Goal: Check status: Check status

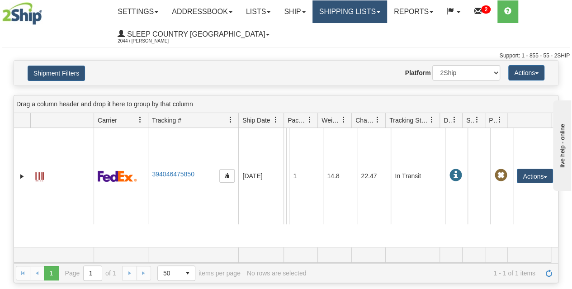
click at [343, 9] on link "Shipping lists" at bounding box center [349, 11] width 75 height 23
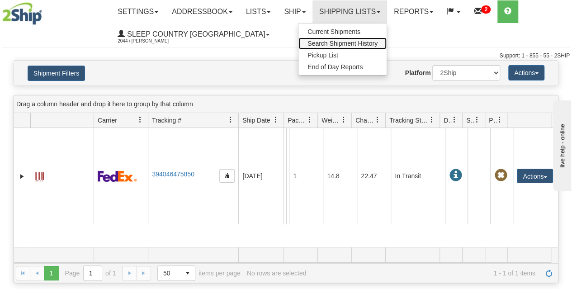
click at [346, 44] on span "Search Shipment History" at bounding box center [342, 43] width 70 height 7
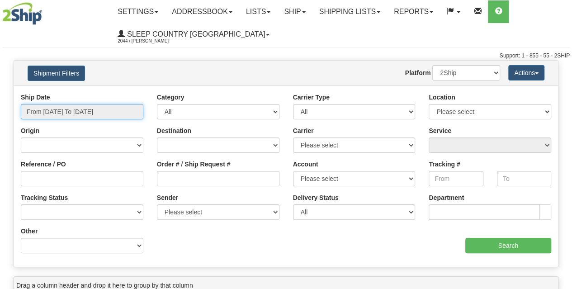
click at [87, 111] on input "From [DATE] To [DATE]" at bounding box center [82, 111] width 122 height 15
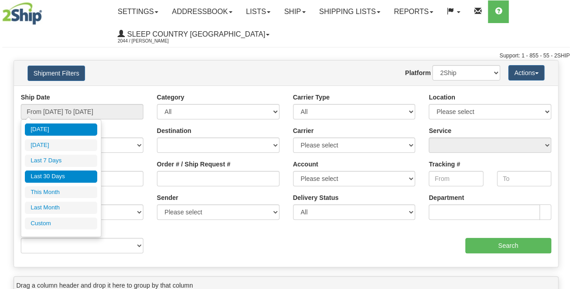
click at [52, 176] on li "Last 30 Days" at bounding box center [61, 176] width 72 height 12
type input "From [DATE] To [DATE]"
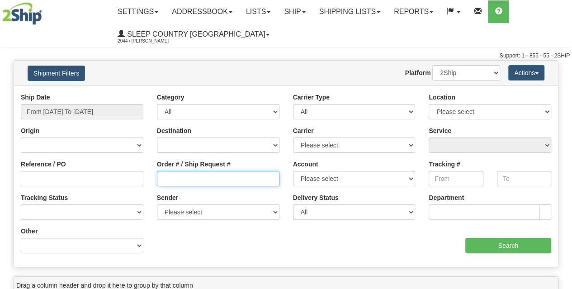
click at [170, 179] on input "Order # / Ship Request #" at bounding box center [218, 178] width 122 height 15
paste input "9002I124828"
type input "9002I124828"
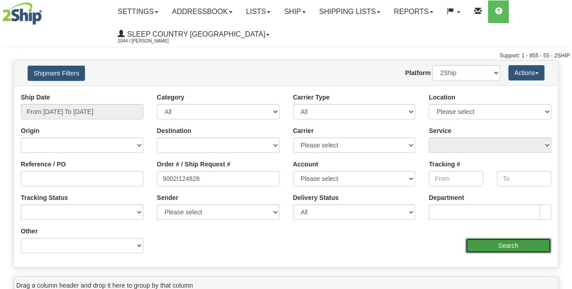
click at [511, 244] on input "Search" at bounding box center [508, 245] width 86 height 15
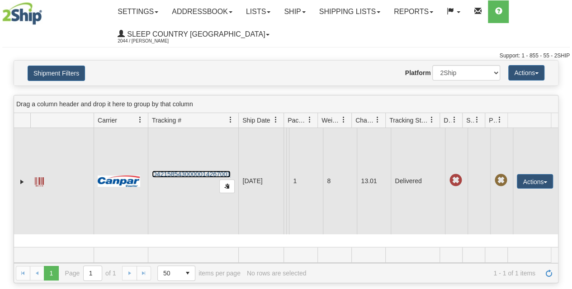
click at [192, 177] on link "D421585430000014267001" at bounding box center [191, 173] width 79 height 7
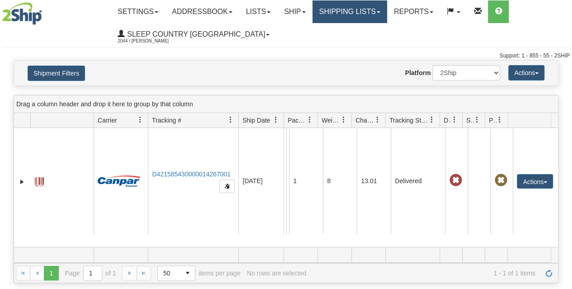
drag, startPoint x: 364, startPoint y: 10, endPoint x: 359, endPoint y: 12, distance: 5.3
click at [363, 10] on link "Shipping lists" at bounding box center [349, 11] width 75 height 23
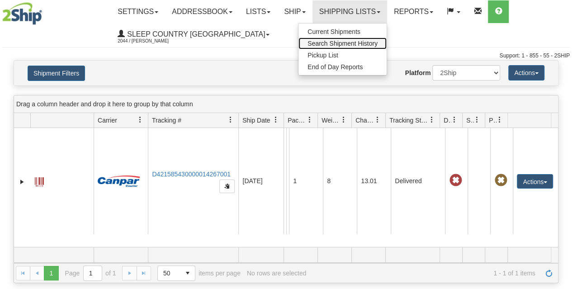
click at [351, 40] on span "Search Shipment History" at bounding box center [342, 43] width 70 height 7
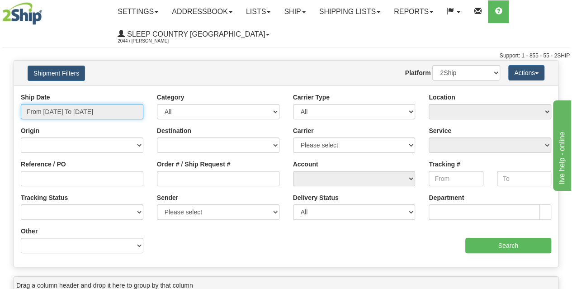
click at [75, 108] on input "From [DATE] To [DATE]" at bounding box center [82, 111] width 122 height 15
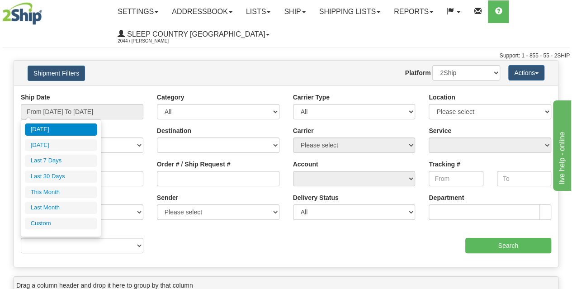
click at [53, 176] on li "Last 30 Days" at bounding box center [61, 176] width 72 height 12
type input "From [DATE] To [DATE]"
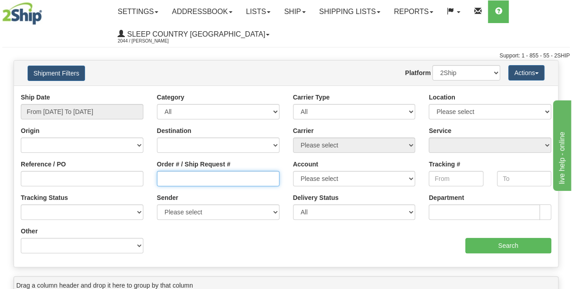
click at [184, 180] on input "Order # / Ship Request #" at bounding box center [218, 178] width 122 height 15
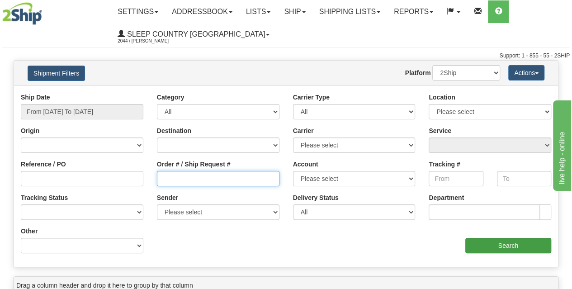
paste input "9000I172108"
type input "9000I172108"
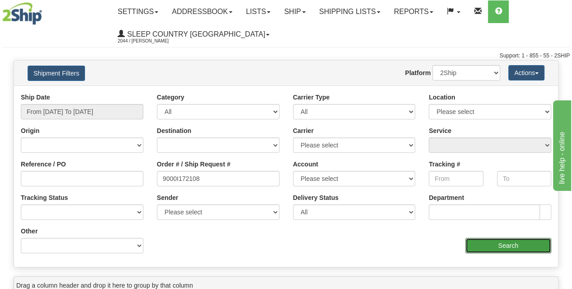
click at [527, 242] on input "Search" at bounding box center [508, 245] width 86 height 15
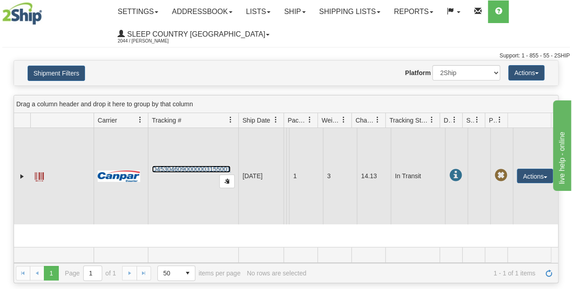
click at [190, 170] on link "D453046090000003155001" at bounding box center [191, 168] width 79 height 7
